Goal: Navigation & Orientation: Find specific page/section

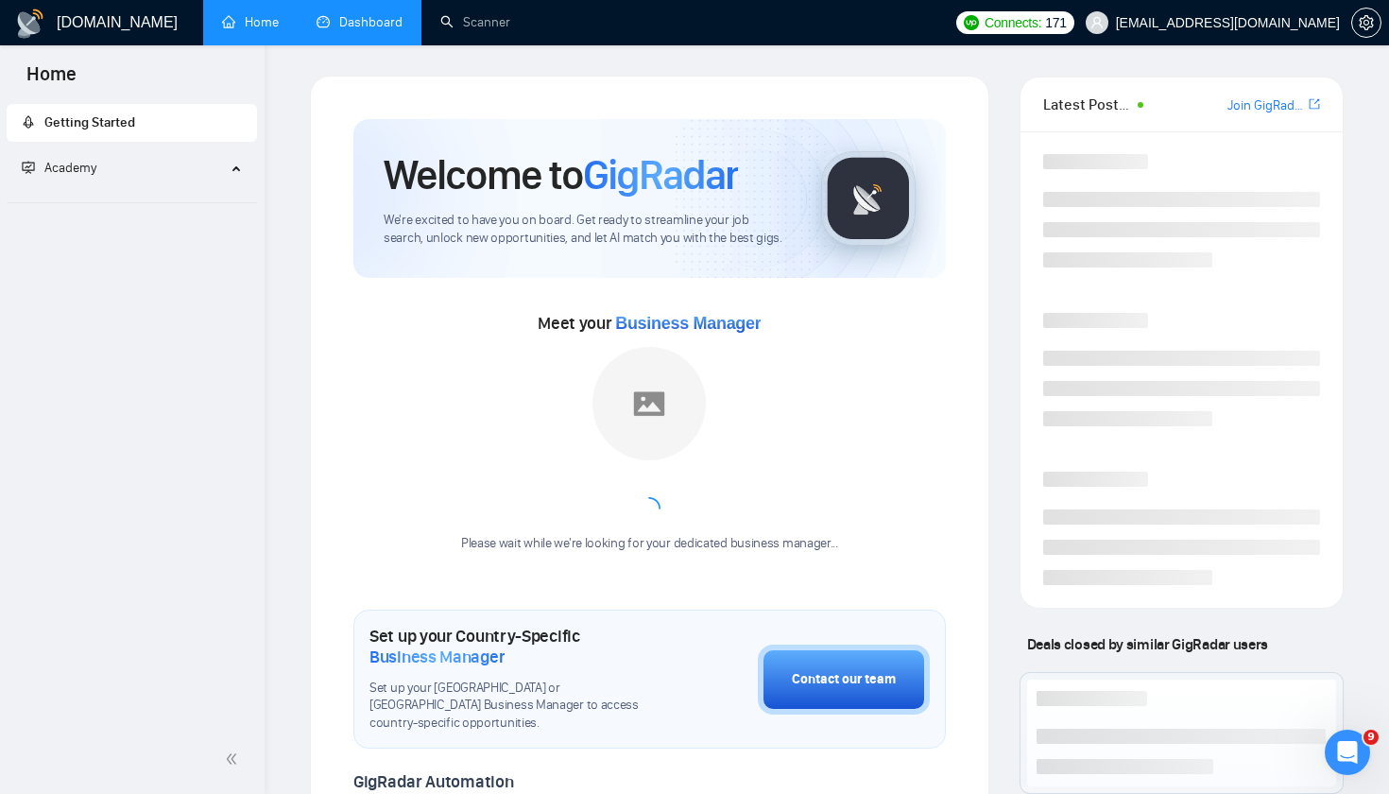
click at [354, 15] on link "Dashboard" at bounding box center [359, 22] width 86 height 16
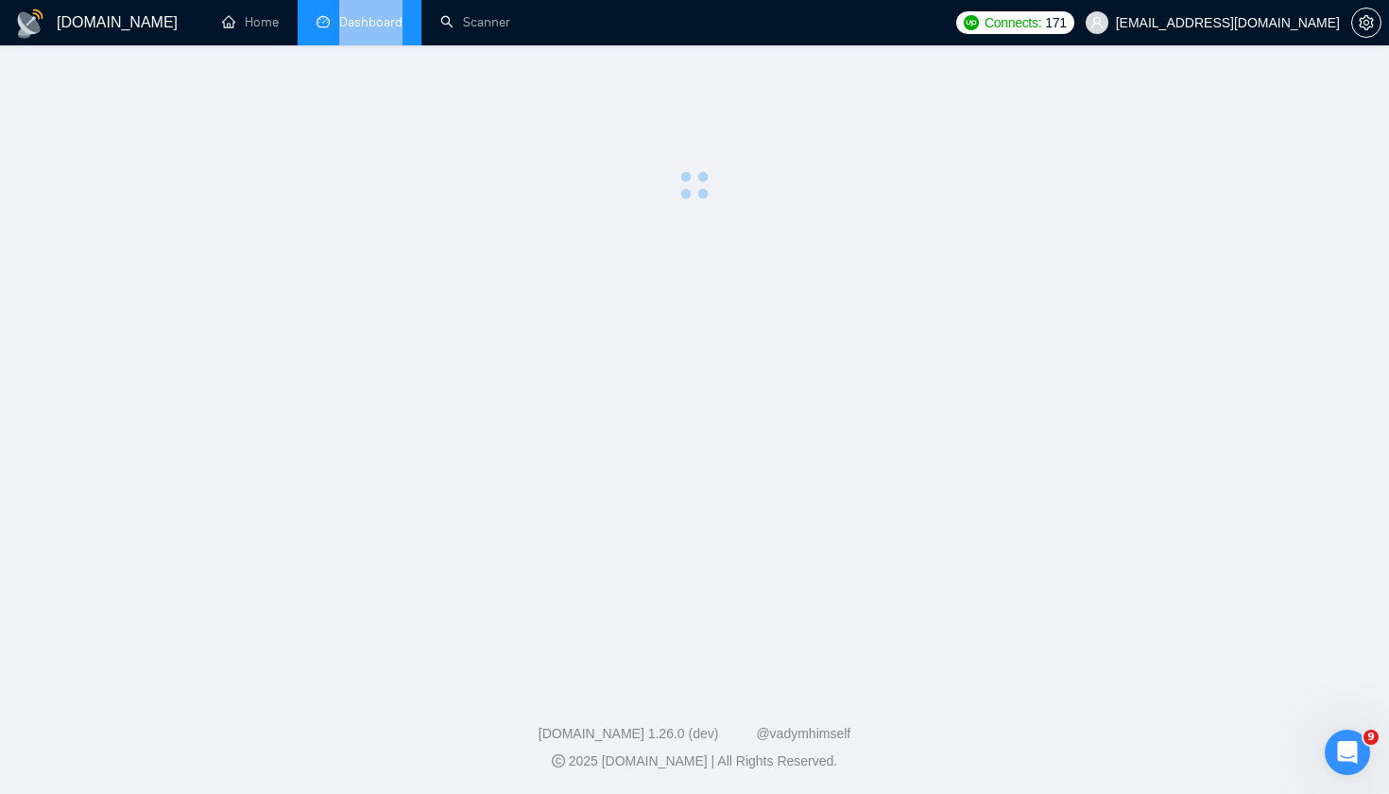
click at [354, 15] on span "Dashboard" at bounding box center [370, 22] width 63 height 16
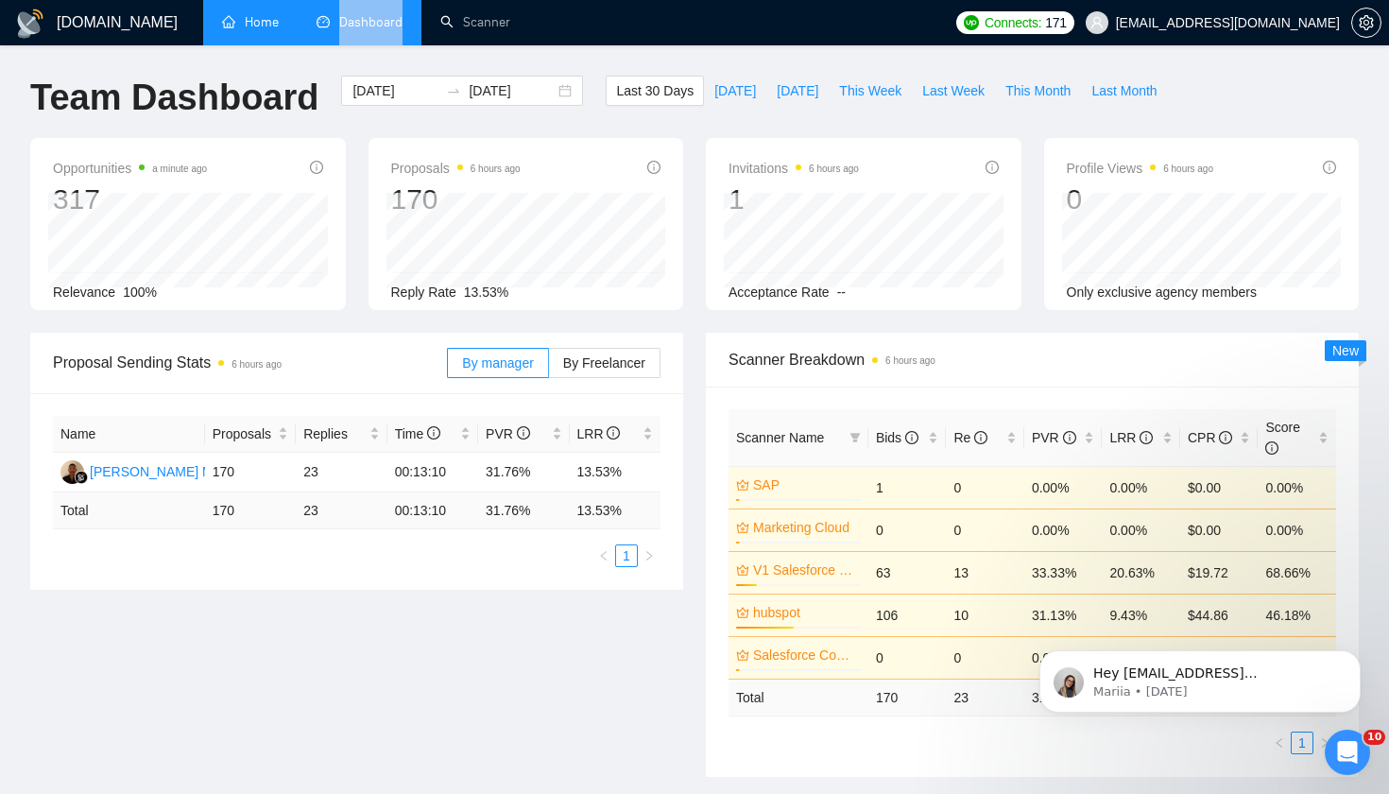
click at [269, 22] on link "Home" at bounding box center [250, 22] width 57 height 16
